Goal: Book appointment/travel/reservation

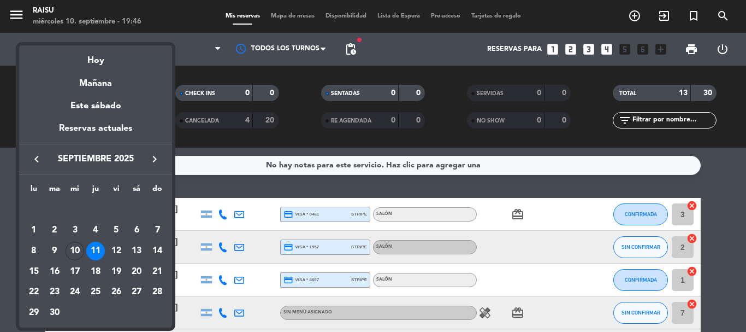
scroll to position [165, 0]
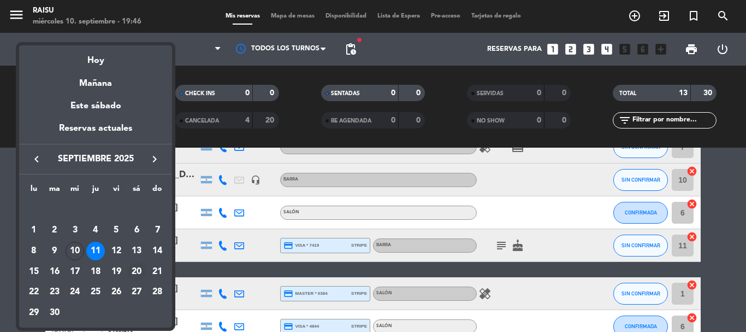
click at [139, 277] on div "20" at bounding box center [136, 271] width 19 height 19
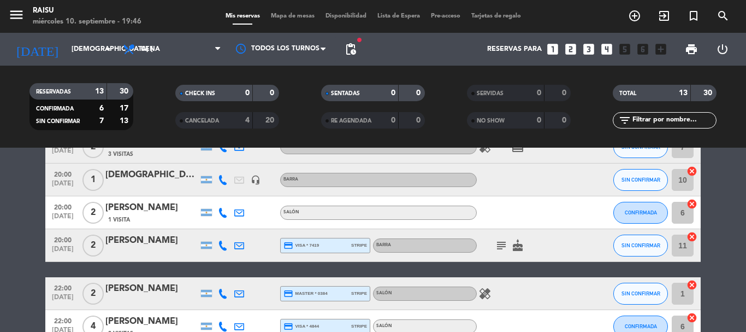
type input "sáb. [DATE]"
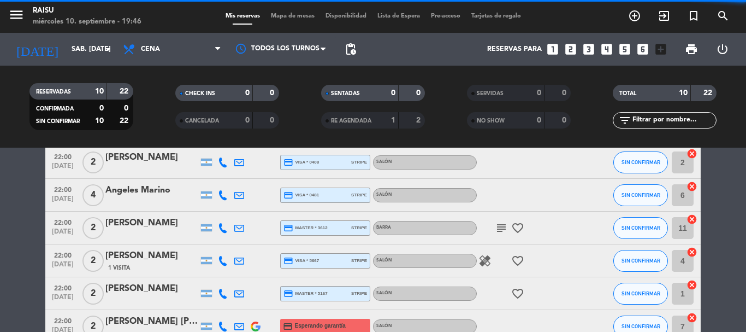
click at [173, 50] on span "Cena" at bounding box center [171, 49] width 109 height 24
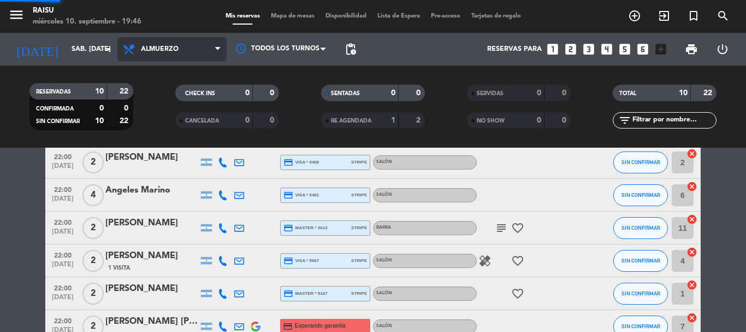
click at [167, 93] on div "menu Raisu miércoles 10. septiembre - 19:46 Mis reservas Mapa de mesas Disponib…" at bounding box center [373, 73] width 746 height 147
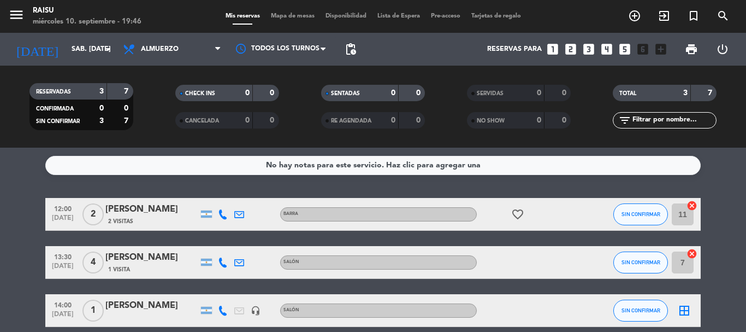
scroll to position [50, 0]
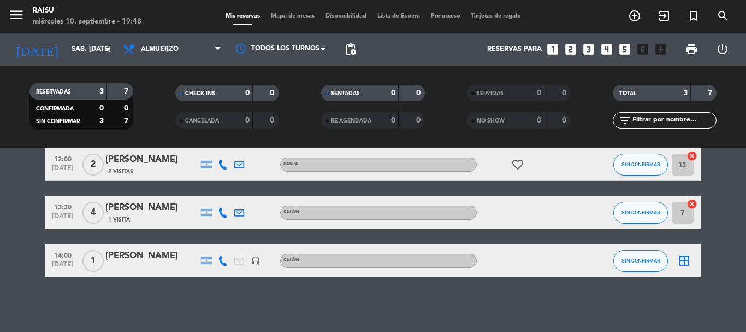
click at [591, 49] on icon "looks_3" at bounding box center [589, 49] width 14 height 14
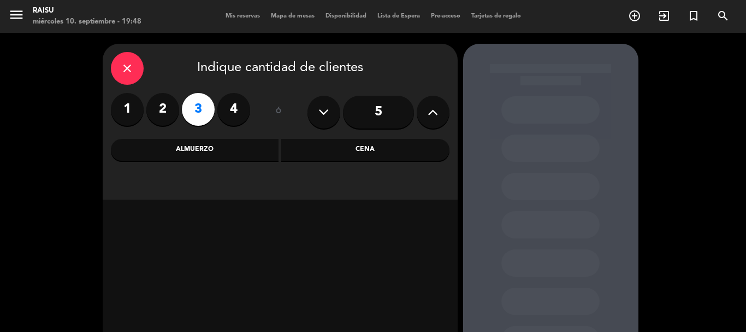
click at [241, 155] on div "Almuerzo" at bounding box center [195, 150] width 168 height 22
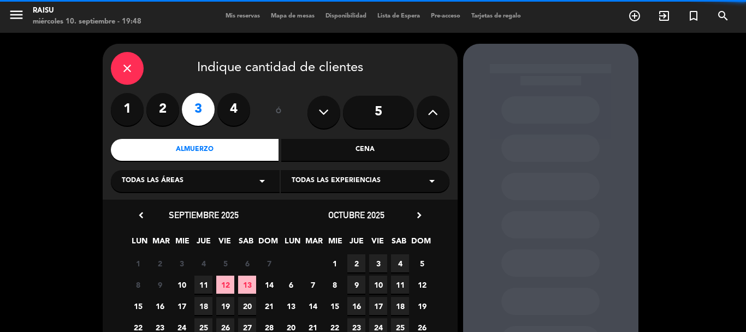
scroll to position [93, 0]
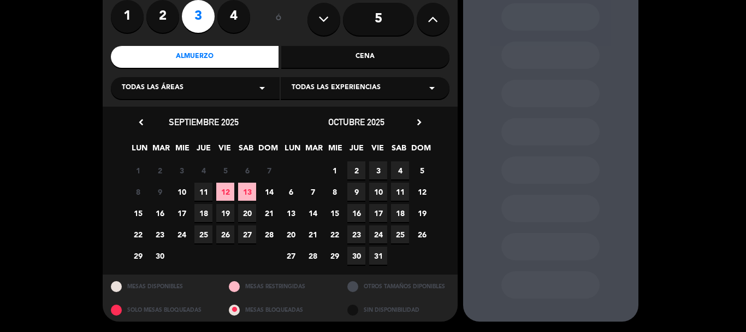
click at [245, 214] on span "20" at bounding box center [247, 213] width 18 height 18
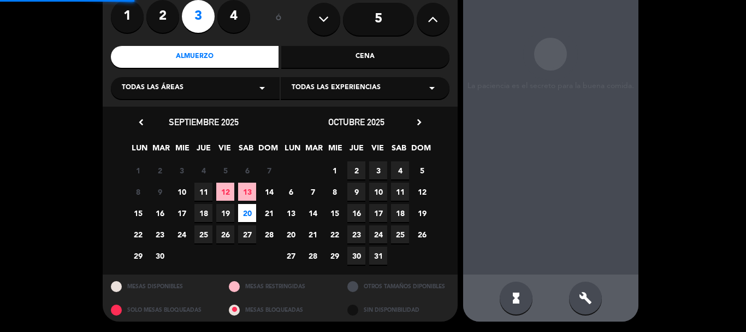
scroll to position [44, 0]
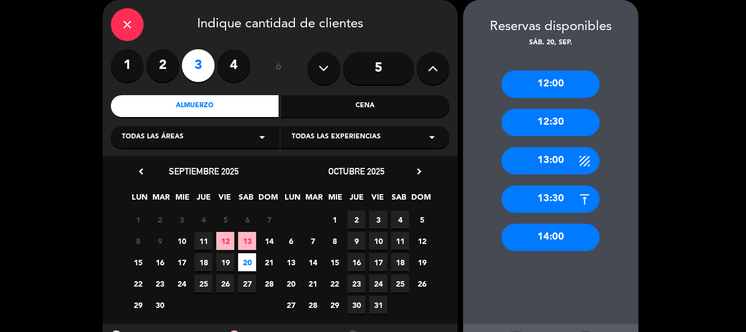
click at [557, 158] on div "13:00" at bounding box center [550, 160] width 98 height 27
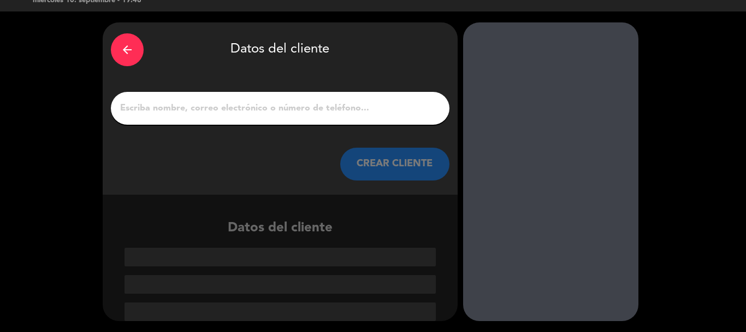
scroll to position [21, 0]
click at [255, 112] on input "1" at bounding box center [280, 107] width 322 height 15
paste input "Camila Brest"
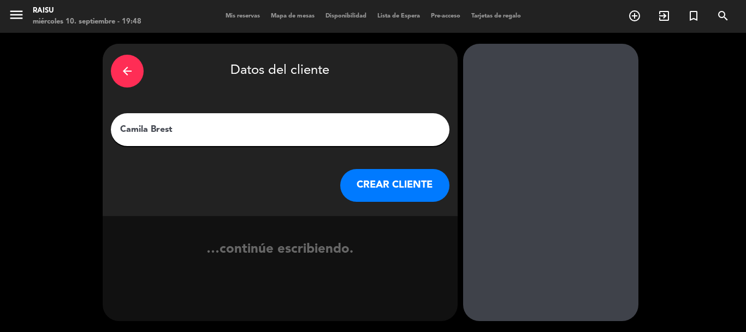
type input "Camila Brest"
click at [383, 185] on button "CREAR CLIENTE" at bounding box center [394, 185] width 109 height 33
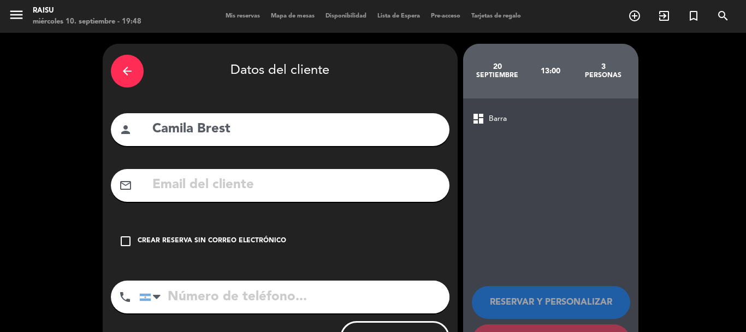
drag, startPoint x: 124, startPoint y: 242, endPoint x: 179, endPoint y: 228, distance: 56.3
click at [125, 241] on icon "check_box_outline_blank" at bounding box center [125, 240] width 13 height 13
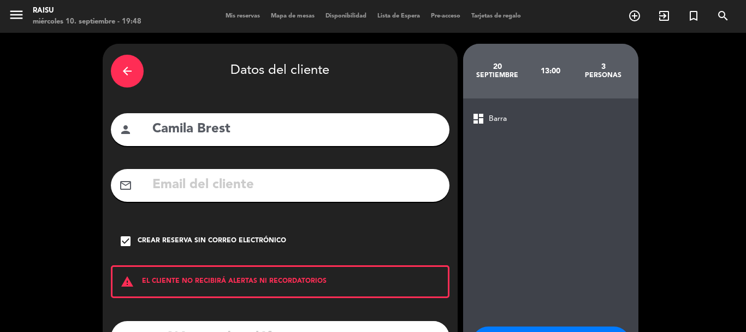
scroll to position [90, 0]
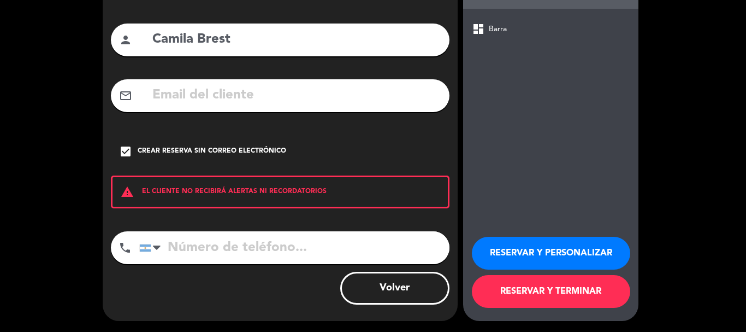
click at [224, 238] on input "tel" at bounding box center [294, 247] width 310 height 33
paste input "[PHONE_NUMBER]"
type input "[PHONE_NUMBER]"
click at [522, 288] on button "RESERVAR Y TERMINAR" at bounding box center [551, 291] width 158 height 33
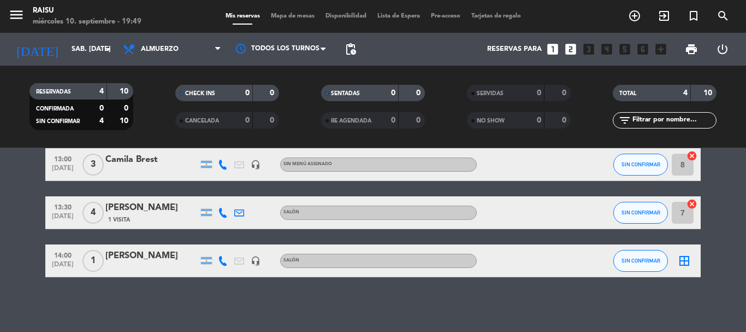
scroll to position [43, 0]
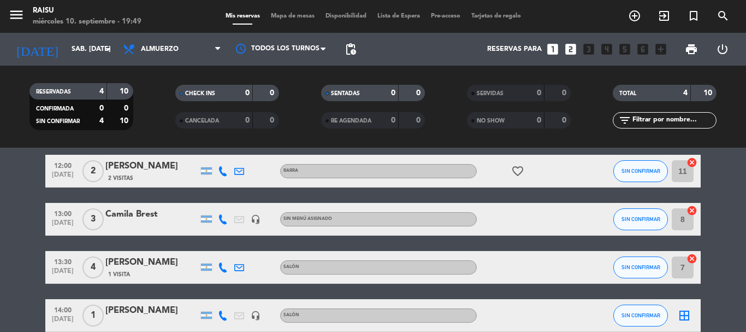
click at [132, 215] on div "Camila Brest" at bounding box center [151, 214] width 93 height 14
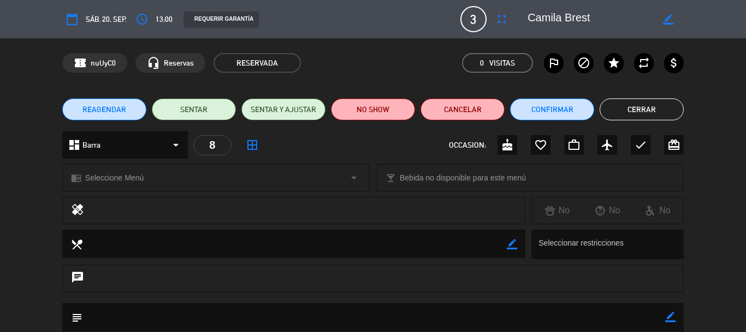
click at [103, 150] on div "dashboard Barra arrow_drop_down" at bounding box center [125, 144] width 126 height 27
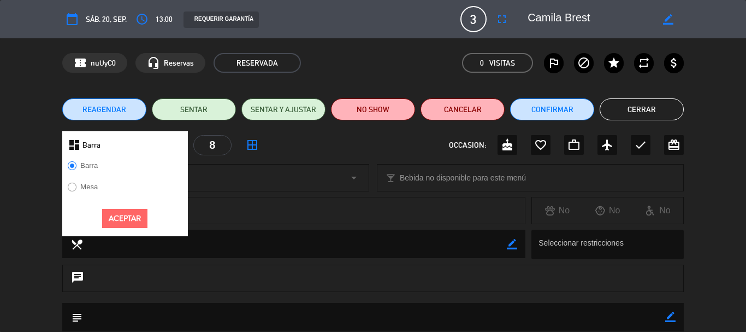
click at [94, 186] on label "Mesa" at bounding box center [88, 186] width 17 height 7
click at [123, 213] on button "Aceptar" at bounding box center [124, 218] width 45 height 19
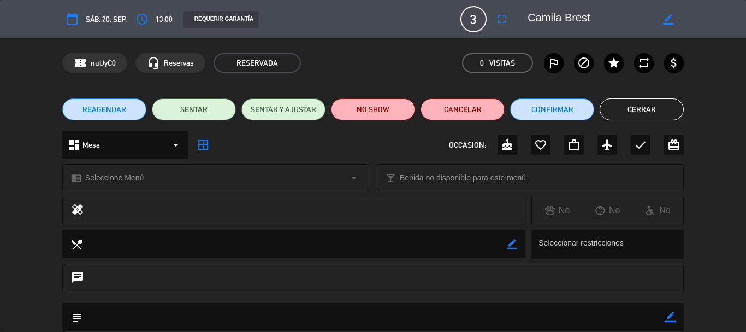
click at [114, 181] on span "Seleccione Menú" at bounding box center [114, 177] width 58 height 13
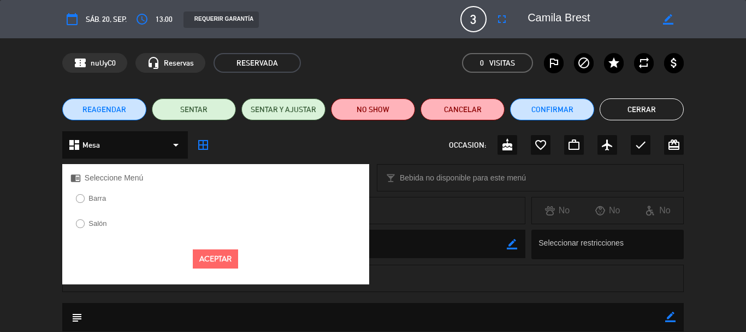
click at [92, 224] on label "Salón" at bounding box center [97, 223] width 18 height 7
drag, startPoint x: 211, startPoint y: 256, endPoint x: 528, endPoint y: 179, distance: 325.5
click at [219, 252] on button "Aceptar" at bounding box center [215, 258] width 45 height 19
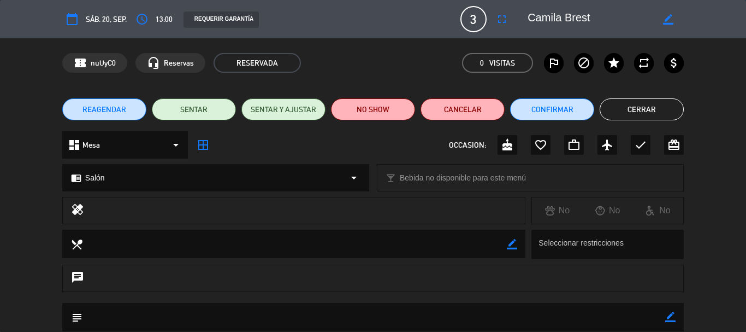
click at [640, 111] on button "Cerrar" at bounding box center [642, 109] width 84 height 22
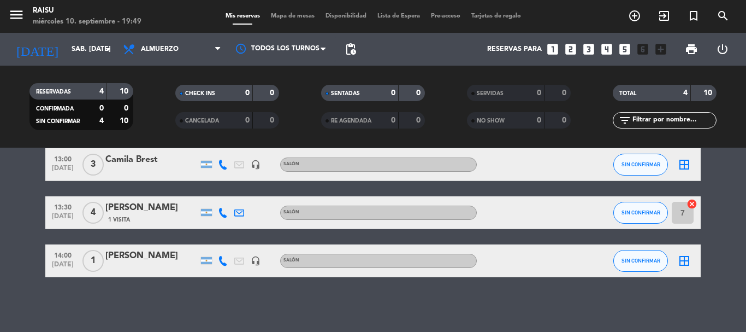
scroll to position [0, 0]
